Goal: Purchase product/service

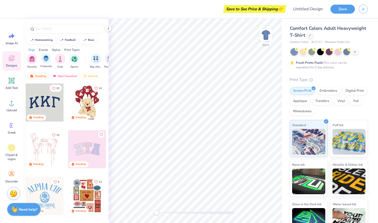
click at [49, 63] on div "Fraternity" at bounding box center [46, 60] width 12 height 15
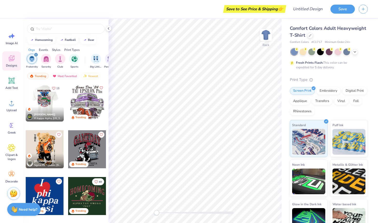
click at [89, 99] on div at bounding box center [87, 103] width 38 height 38
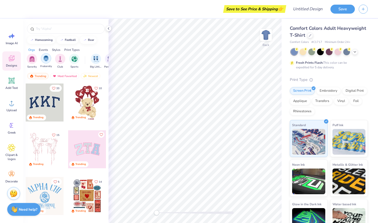
click at [48, 59] on img "filter for Fraternity" at bounding box center [46, 59] width 6 height 6
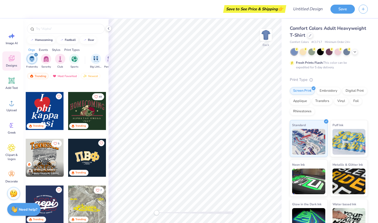
scroll to position [88, 0]
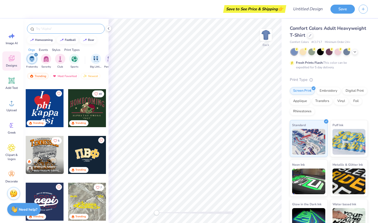
click at [54, 25] on div at bounding box center [66, 29] width 78 height 10
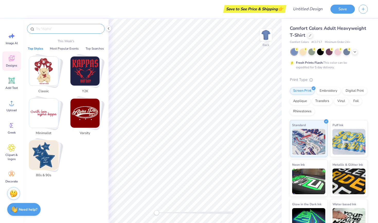
click at [54, 28] on input "text" at bounding box center [68, 28] width 66 height 5
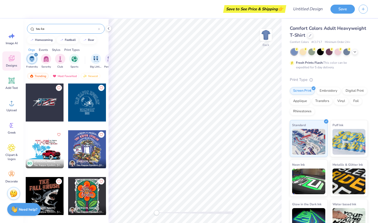
scroll to position [0, 0]
type input "tau ka"
click at [45, 103] on div at bounding box center [45, 103] width 38 height 38
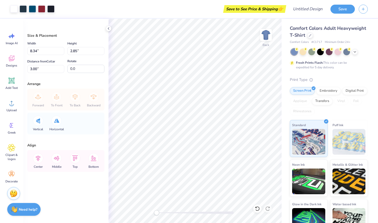
type input "5.33"
type input "1.82"
type input "4.03"
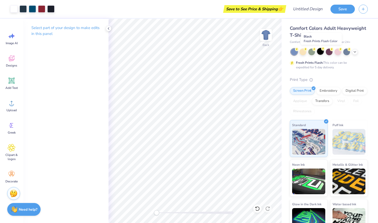
click at [321, 52] on div at bounding box center [320, 51] width 7 height 7
click at [265, 36] on img at bounding box center [266, 35] width 21 height 21
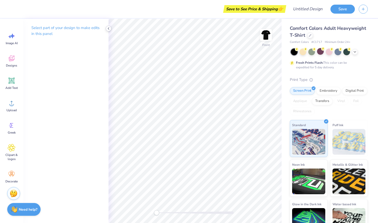
click at [109, 28] on icon at bounding box center [108, 28] width 4 height 4
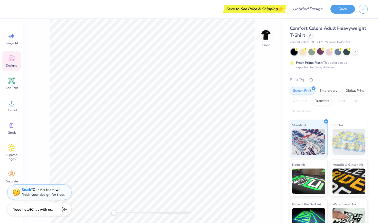
click at [10, 61] on icon at bounding box center [12, 59] width 6 height 6
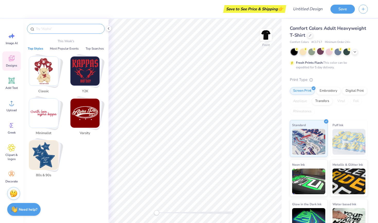
click at [59, 30] on input "text" at bounding box center [68, 28] width 66 height 5
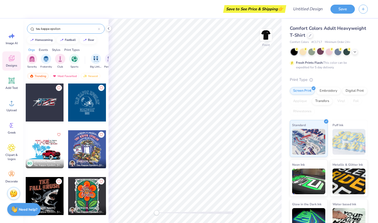
type input "tau kappa epsilon"
click at [40, 143] on div at bounding box center [45, 149] width 38 height 38
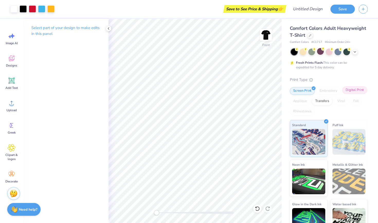
click at [352, 89] on div "Digital Print" at bounding box center [354, 90] width 25 height 8
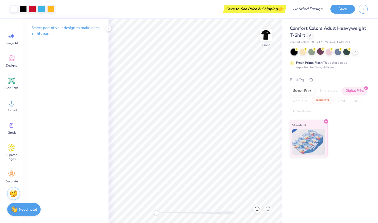
click at [324, 100] on div "Transfers" at bounding box center [322, 101] width 21 height 8
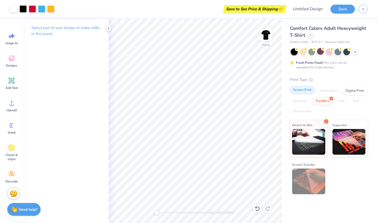
click at [304, 93] on div "Screen Print" at bounding box center [302, 90] width 25 height 8
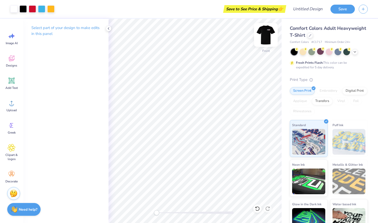
click at [265, 35] on img at bounding box center [266, 35] width 21 height 21
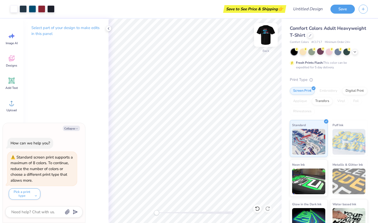
click at [269, 37] on img at bounding box center [266, 35] width 21 height 21
click at [269, 37] on img at bounding box center [266, 35] width 10 height 10
type textarea "x"
